Goal: Navigation & Orientation: Understand site structure

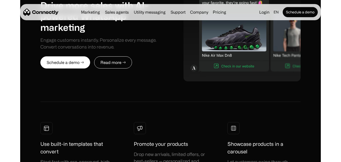
scroll to position [277, 0]
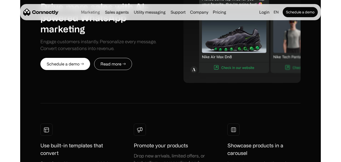
click at [90, 11] on link "Marketing" at bounding box center [90, 12] width 23 height 4
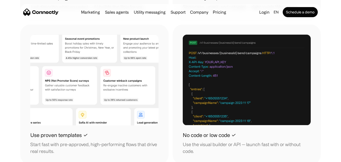
scroll to position [681, 0]
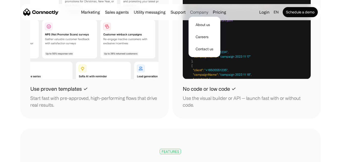
click at [199, 13] on div "Company" at bounding box center [199, 12] width 18 height 7
click at [201, 23] on link "About us" at bounding box center [204, 25] width 28 height 12
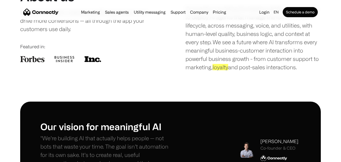
scroll to position [119, 0]
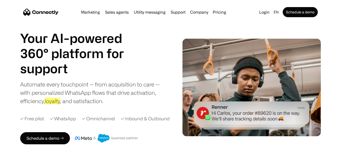
scroll to position [2299, 0]
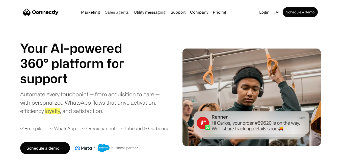
click at [112, 11] on link "Sales agents" at bounding box center [117, 12] width 28 height 4
